Goal: Task Accomplishment & Management: Manage account settings

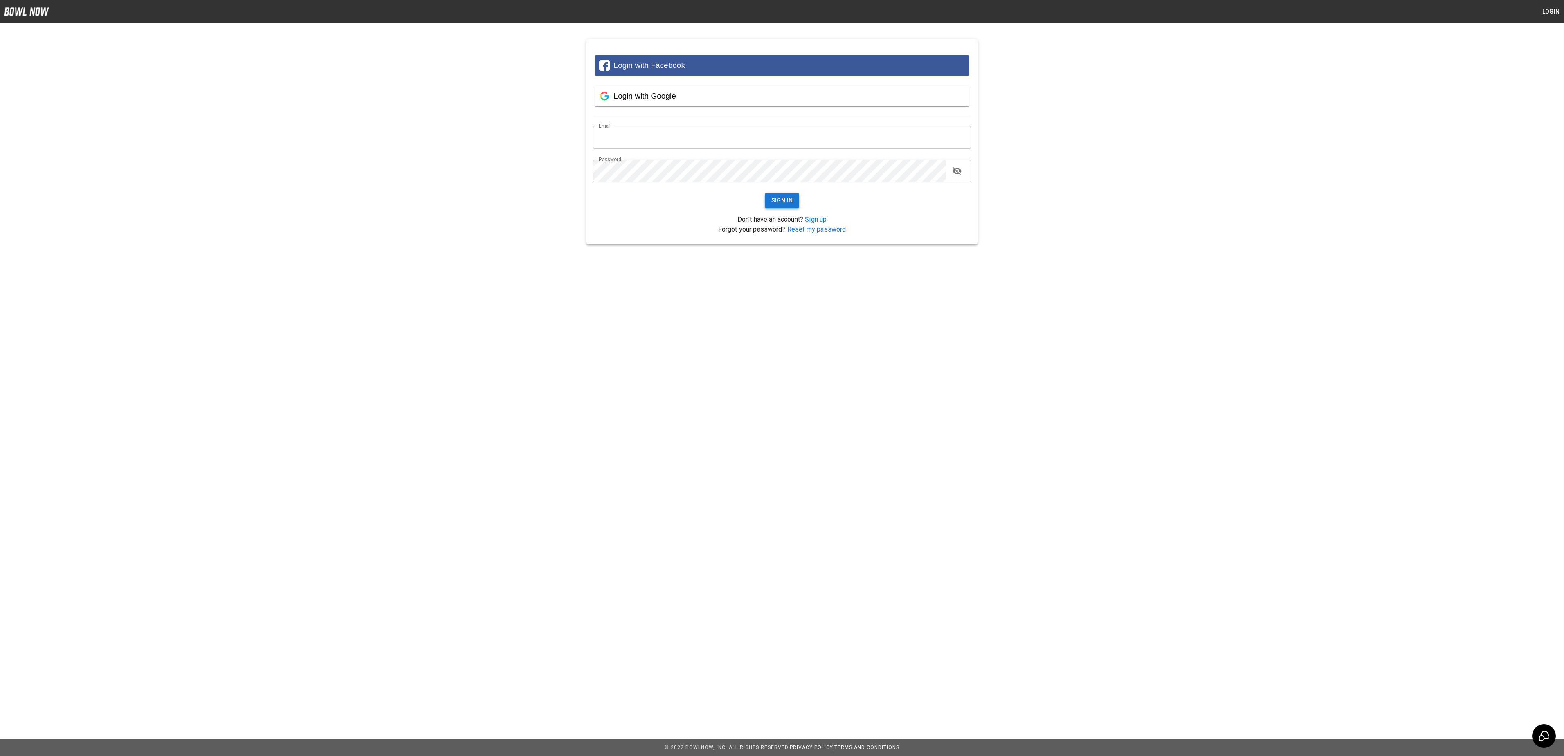
type input "**********"
click at [780, 200] on button "Sign In" at bounding box center [782, 200] width 35 height 15
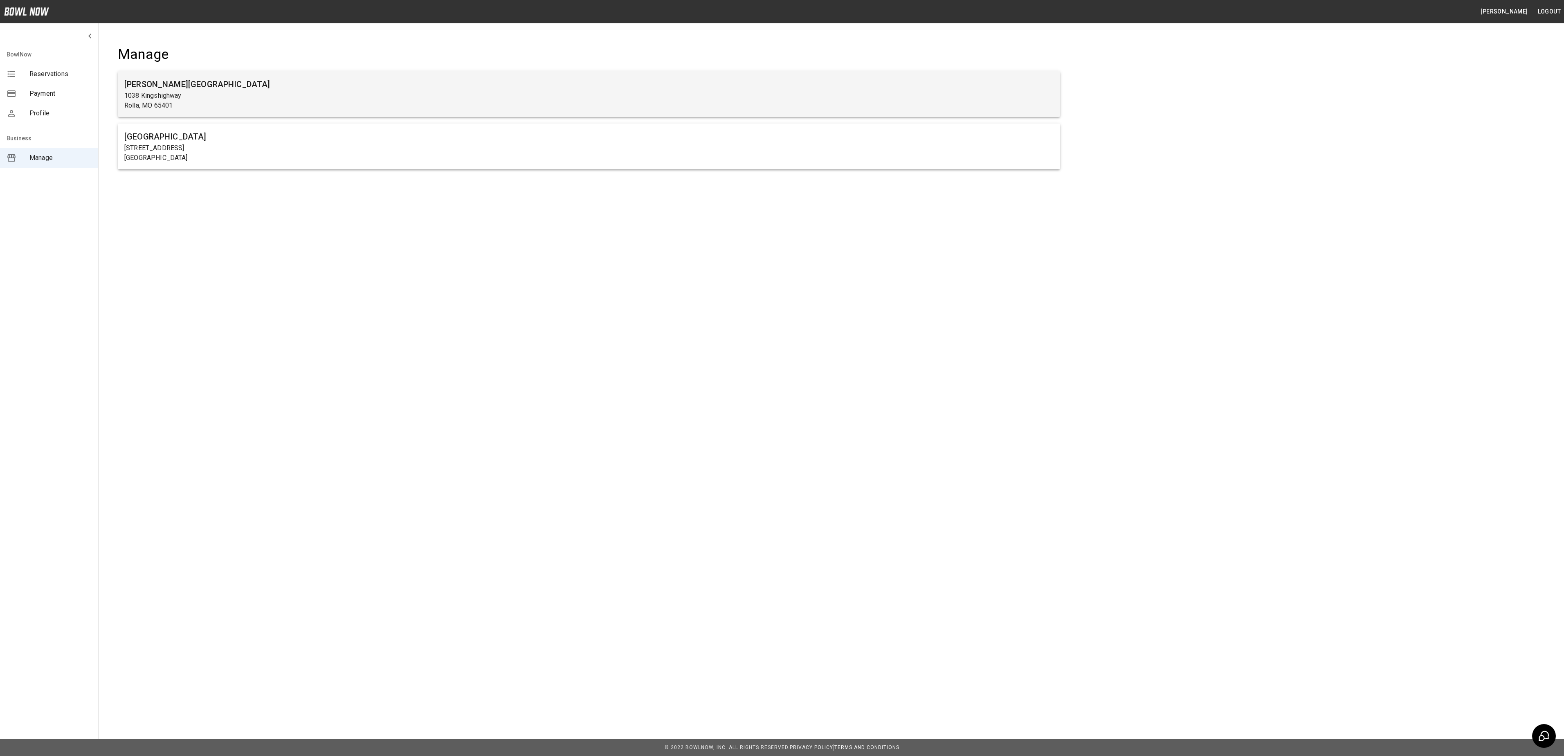
click at [241, 91] on p "1038 Kingshighway" at bounding box center [589, 96] width 930 height 10
